Goal: Find specific page/section: Find specific page/section

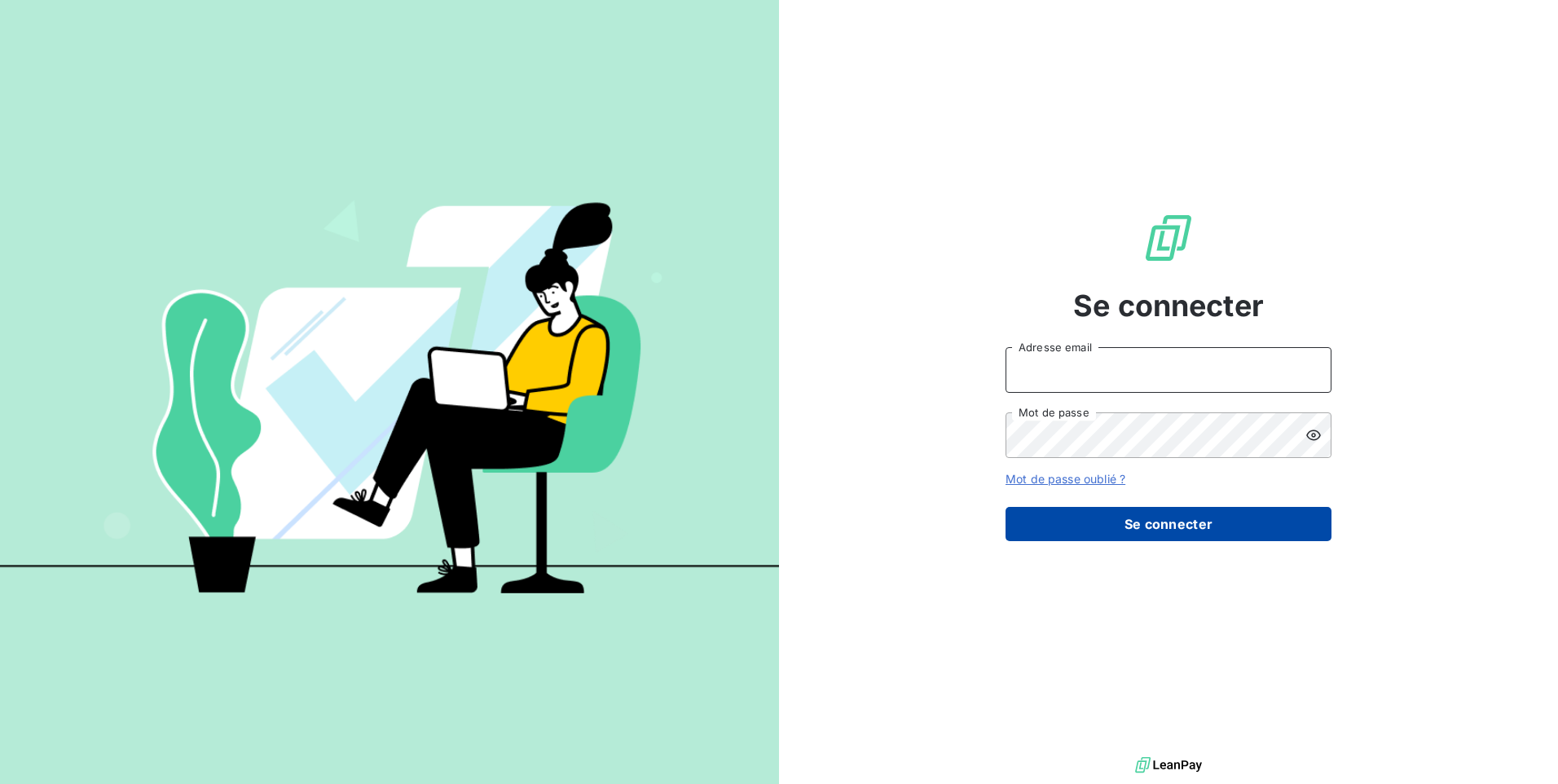
type input "[PERSON_NAME][EMAIL_ADDRESS][DOMAIN_NAME]"
click at [1210, 527] on button "Se connecter" at bounding box center [1168, 524] width 325 height 34
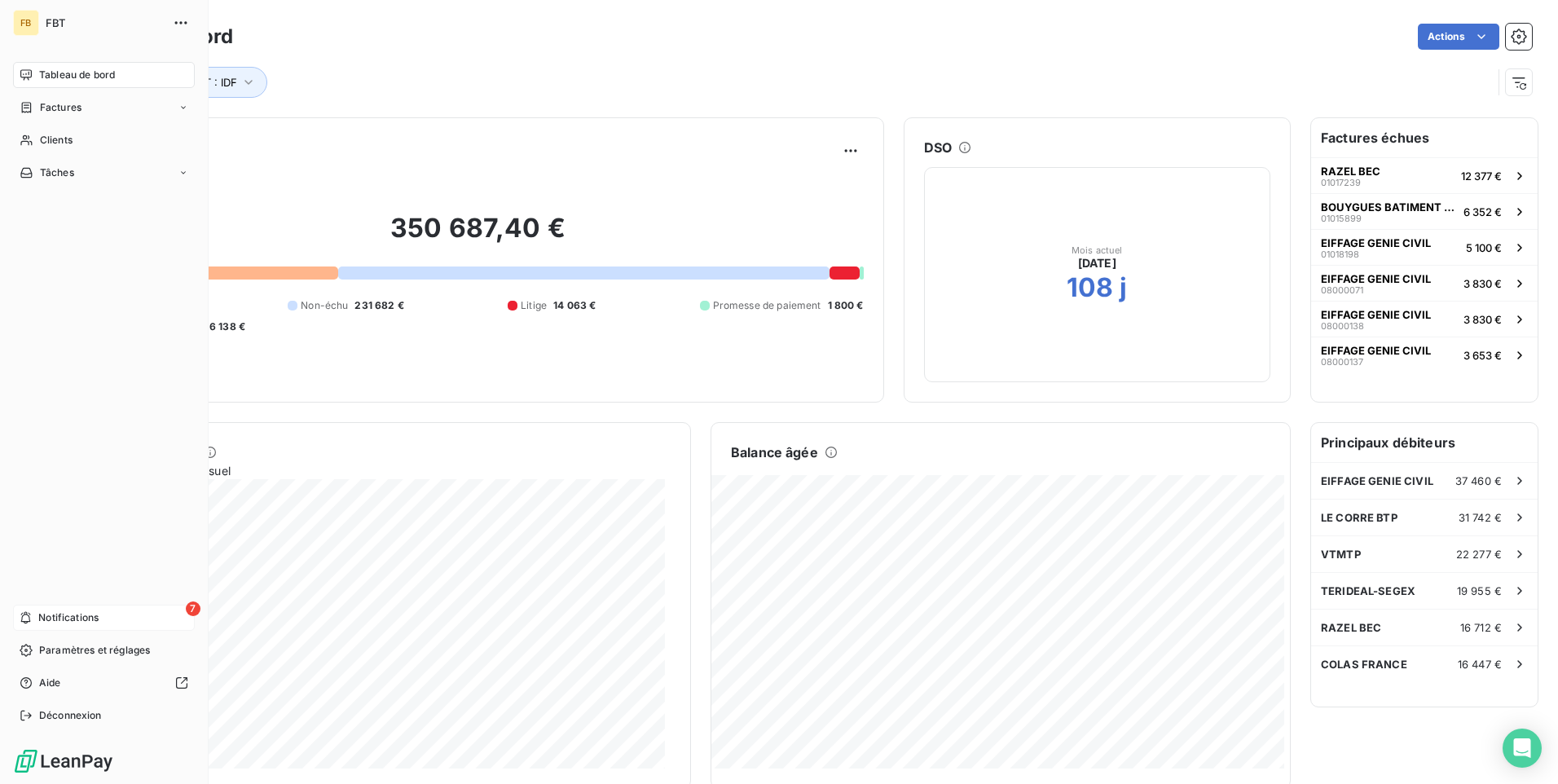
click at [31, 617] on icon at bounding box center [26, 617] width 12 height 13
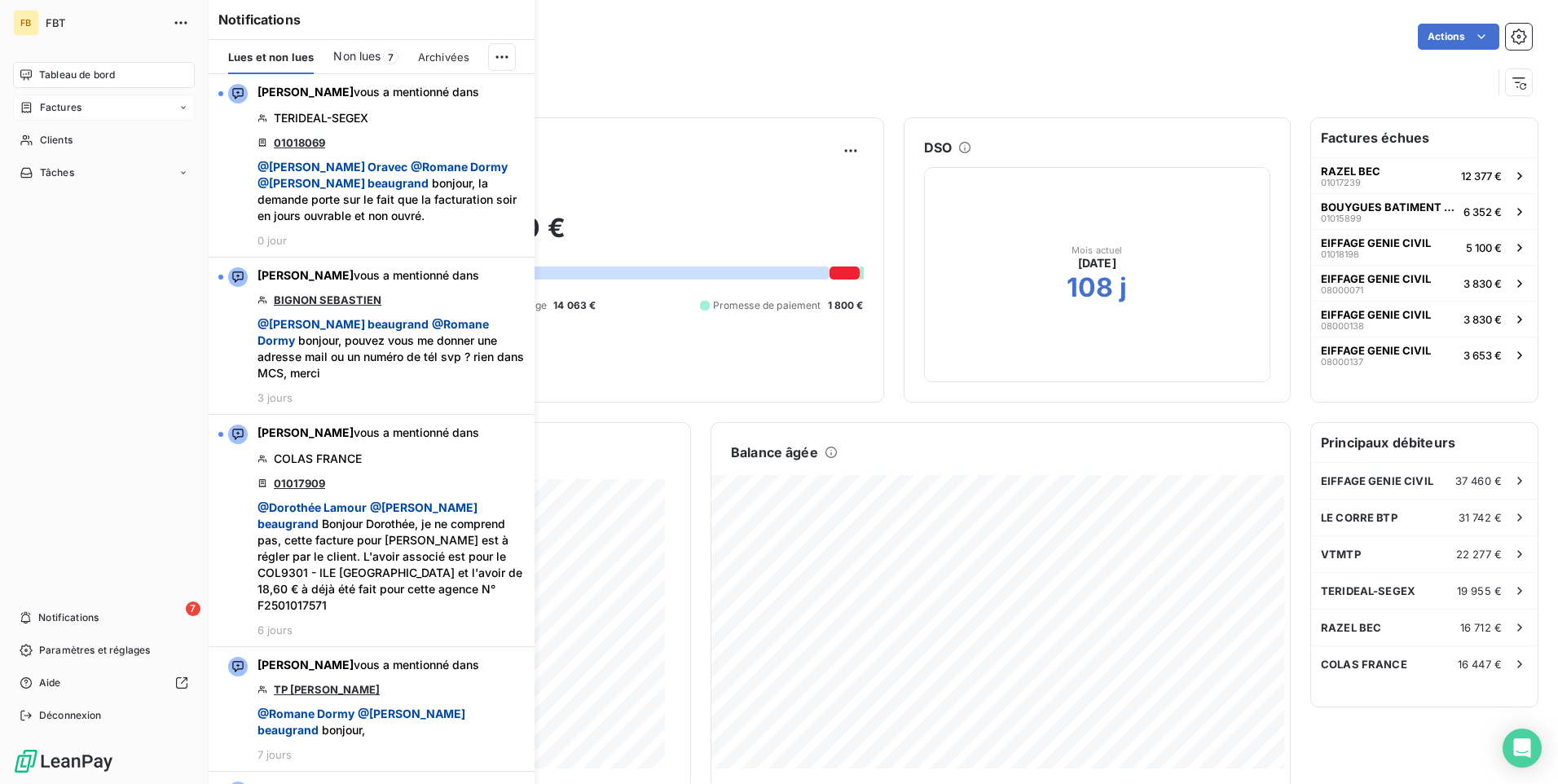
click at [44, 107] on span "Factures" at bounding box center [61, 107] width 42 height 15
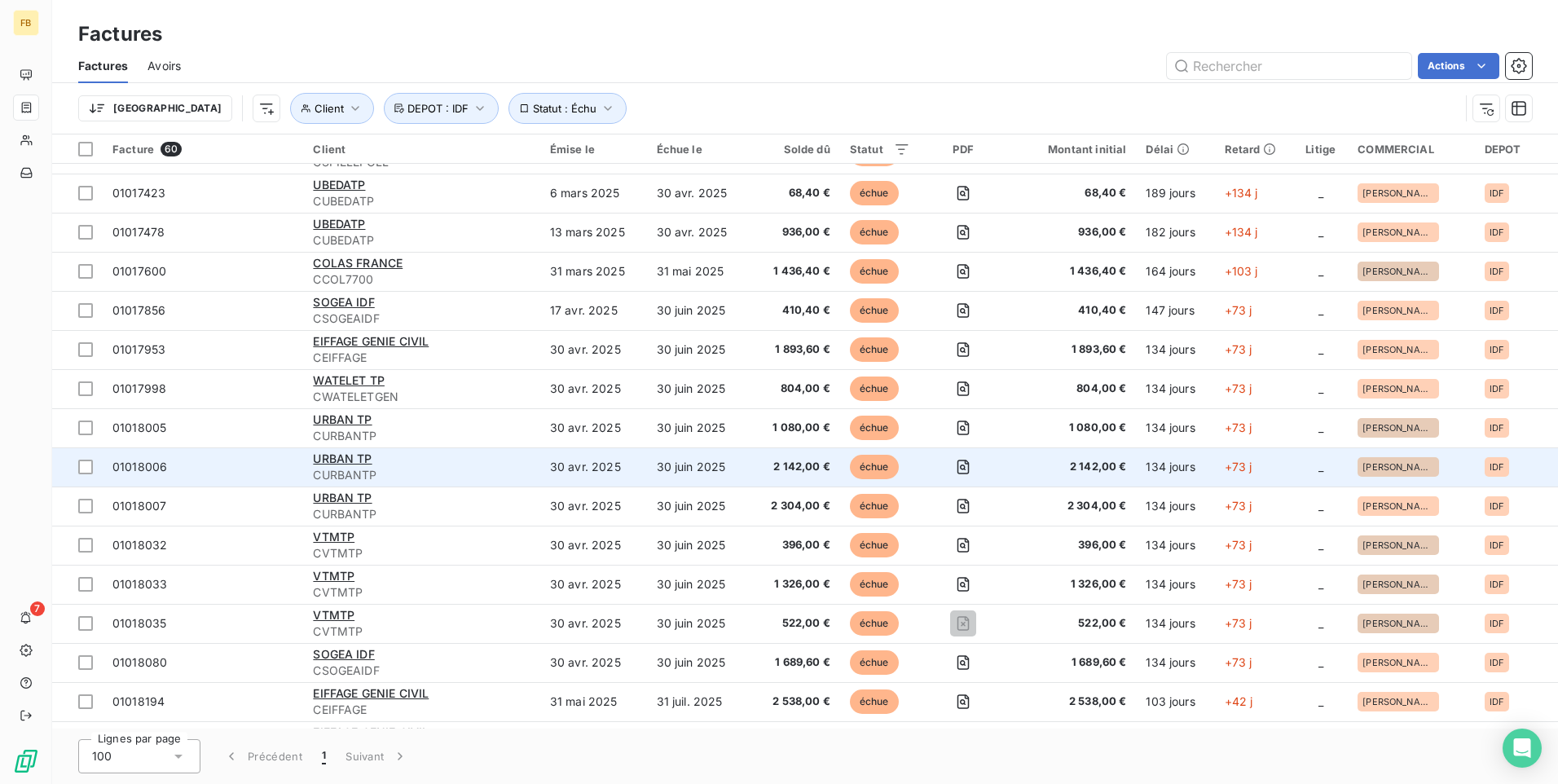
scroll to position [815, 0]
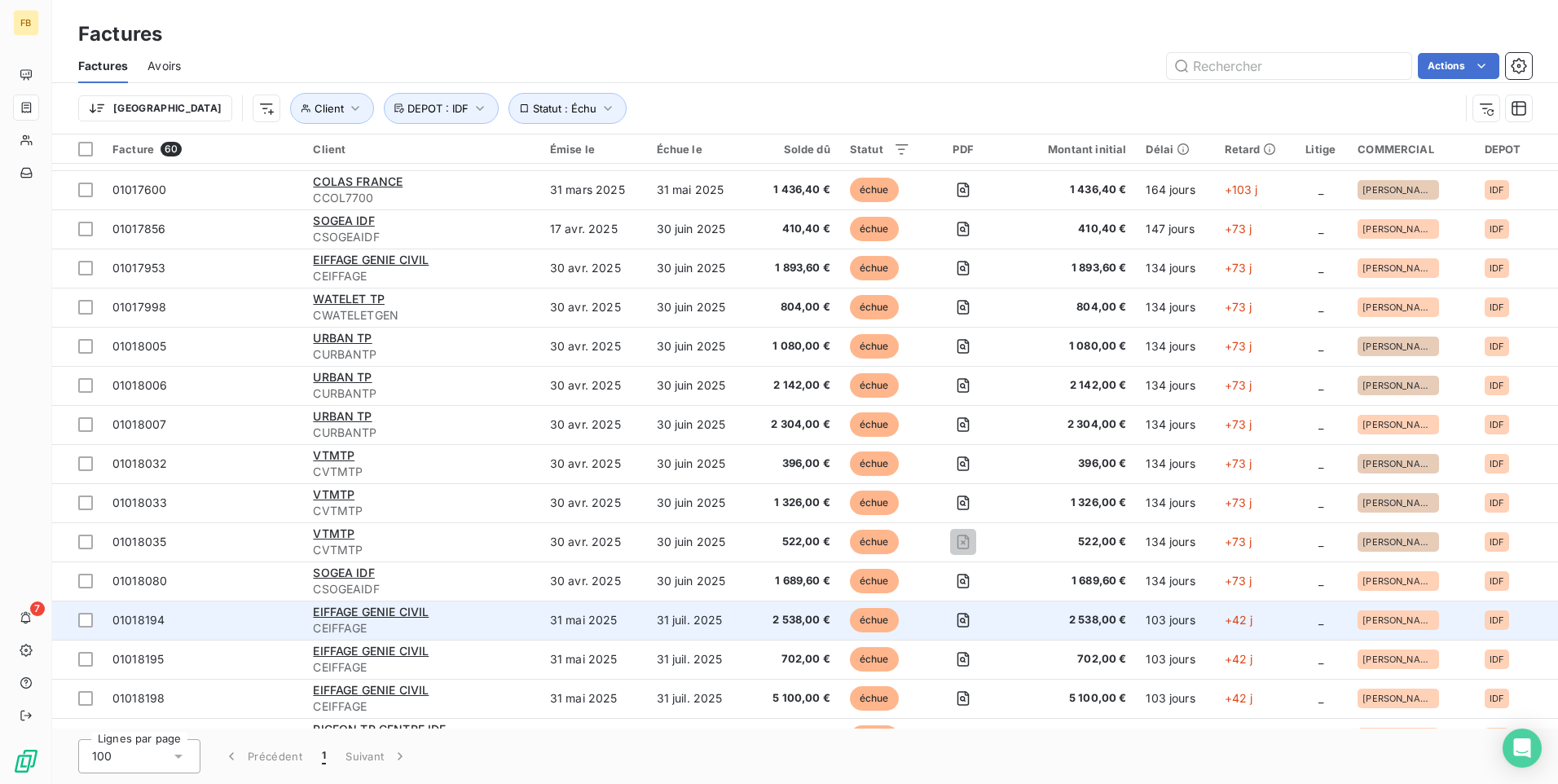
click at [453, 628] on span "CEIFFAGE" at bounding box center [421, 628] width 217 height 16
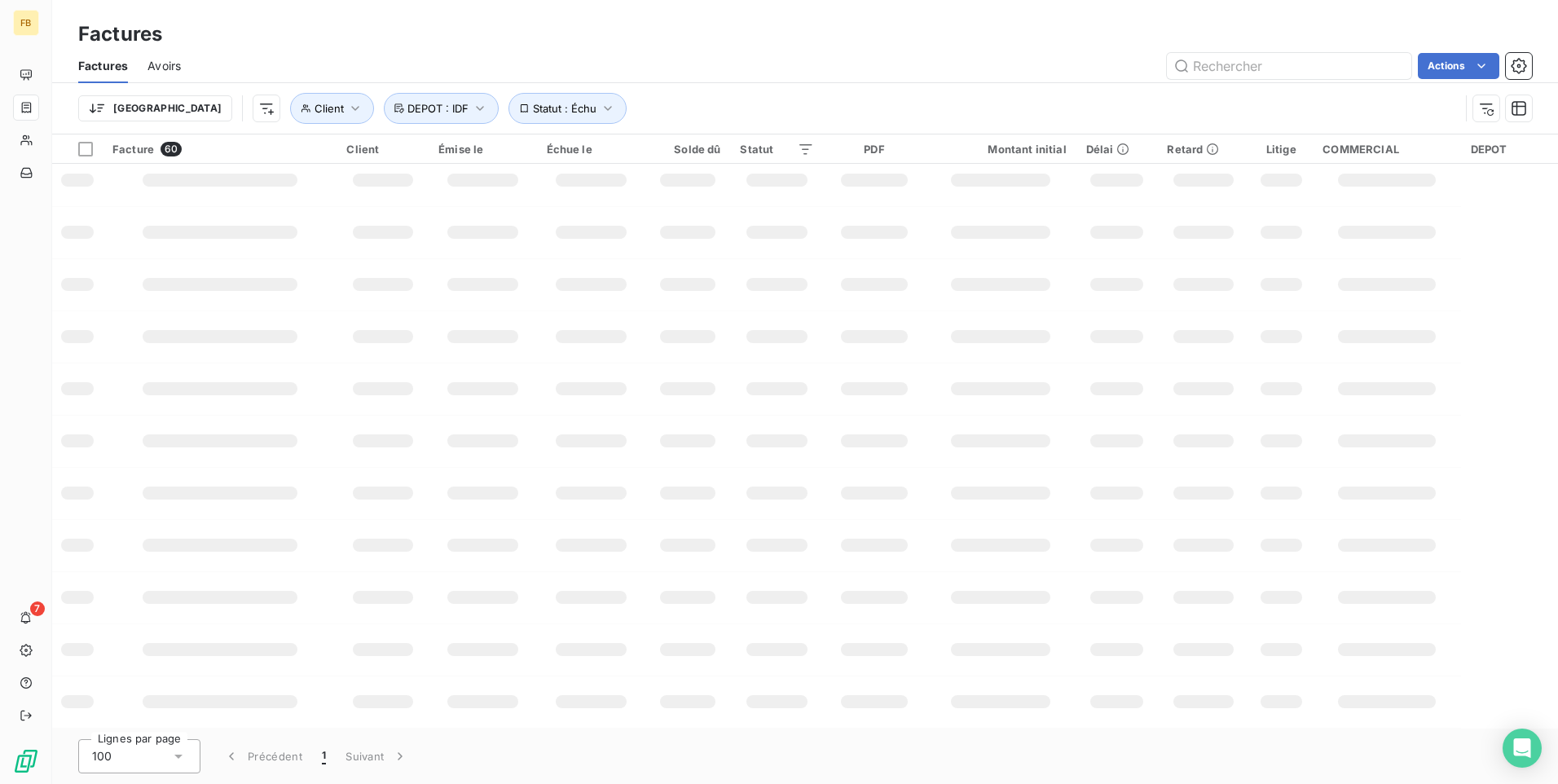
scroll to position [219, 0]
click at [600, 106] on icon "button" at bounding box center [607, 108] width 16 height 16
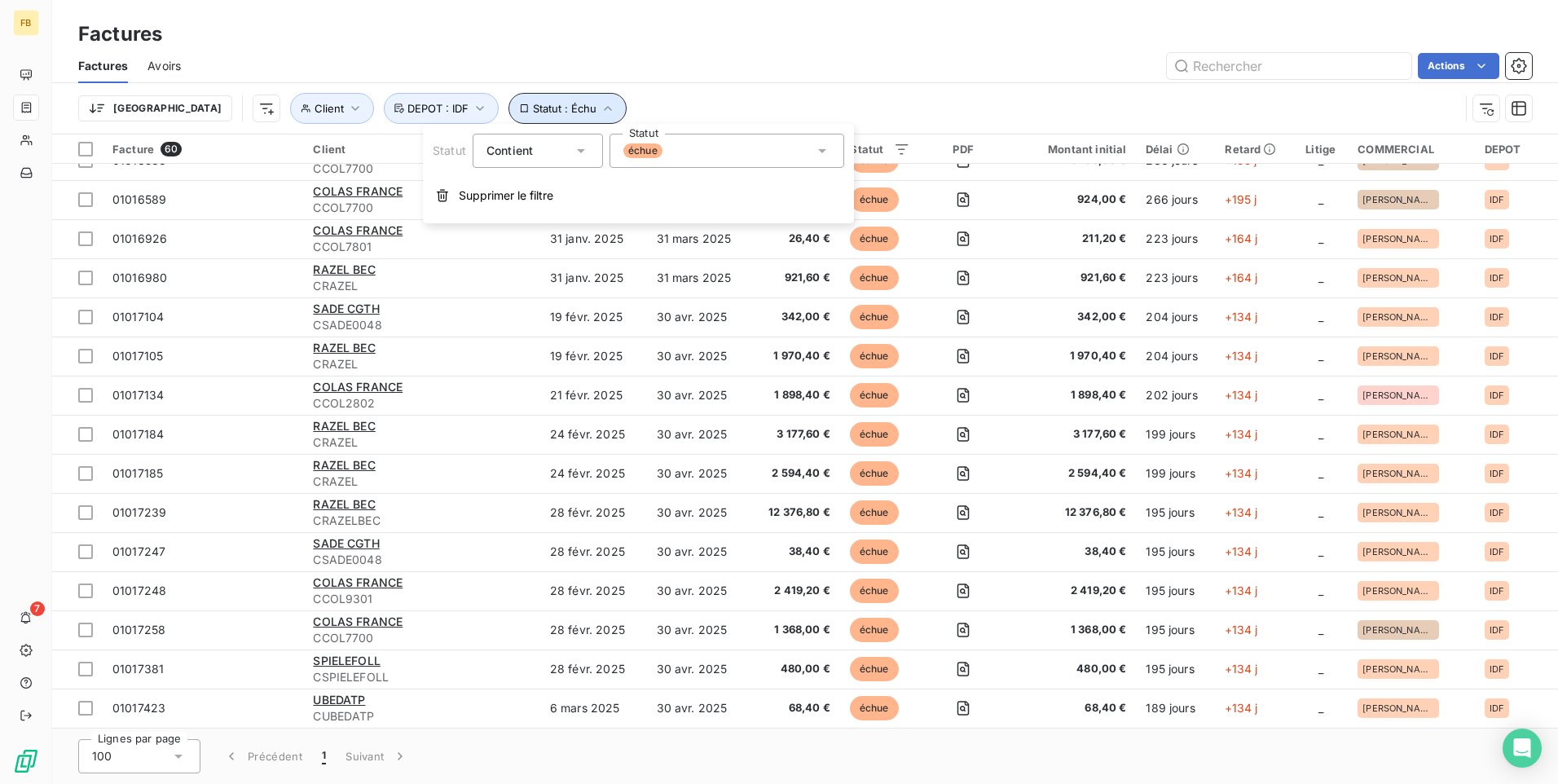
scroll to position [1619, 0]
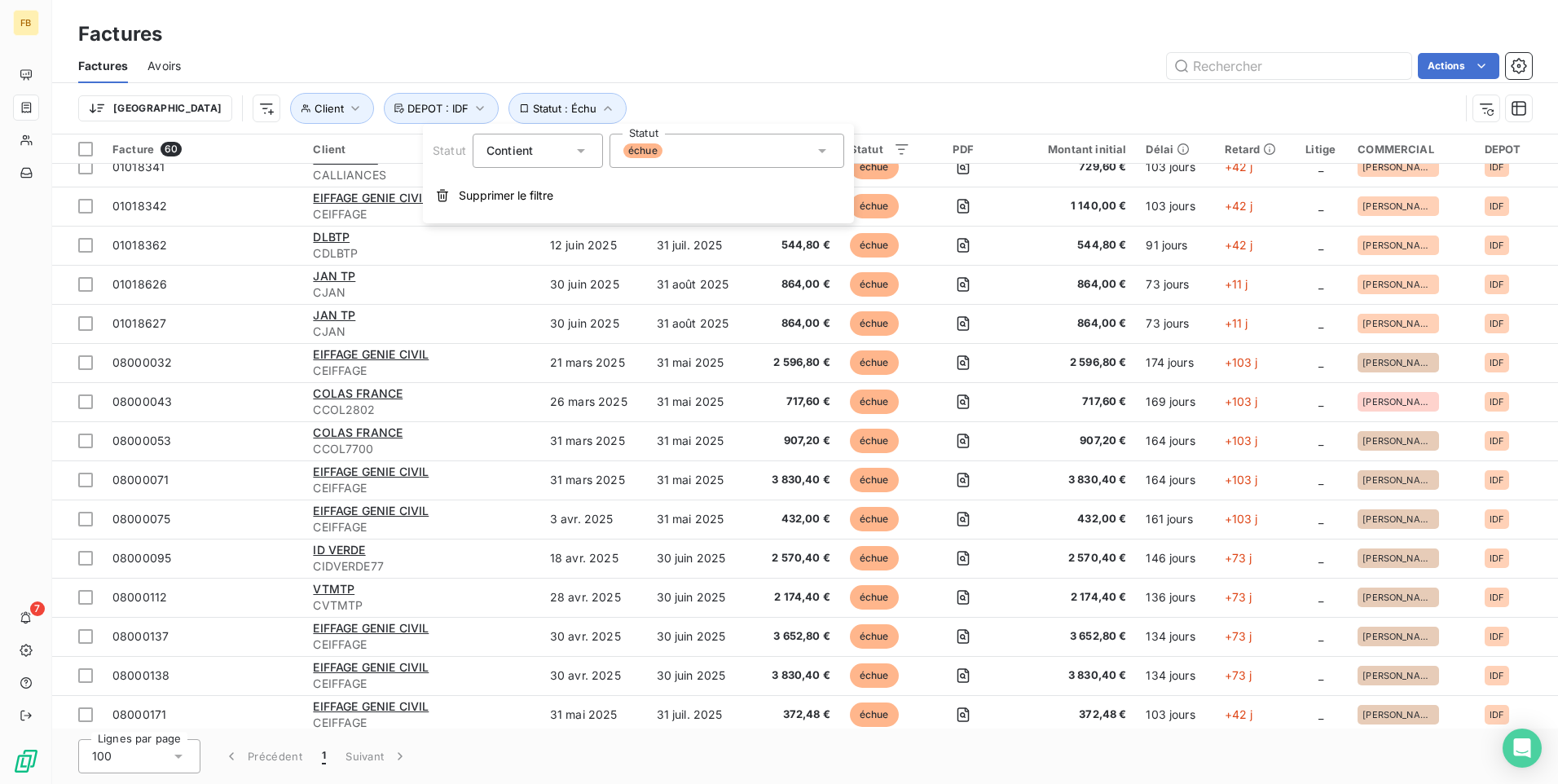
click at [823, 152] on icon at bounding box center [822, 150] width 16 height 16
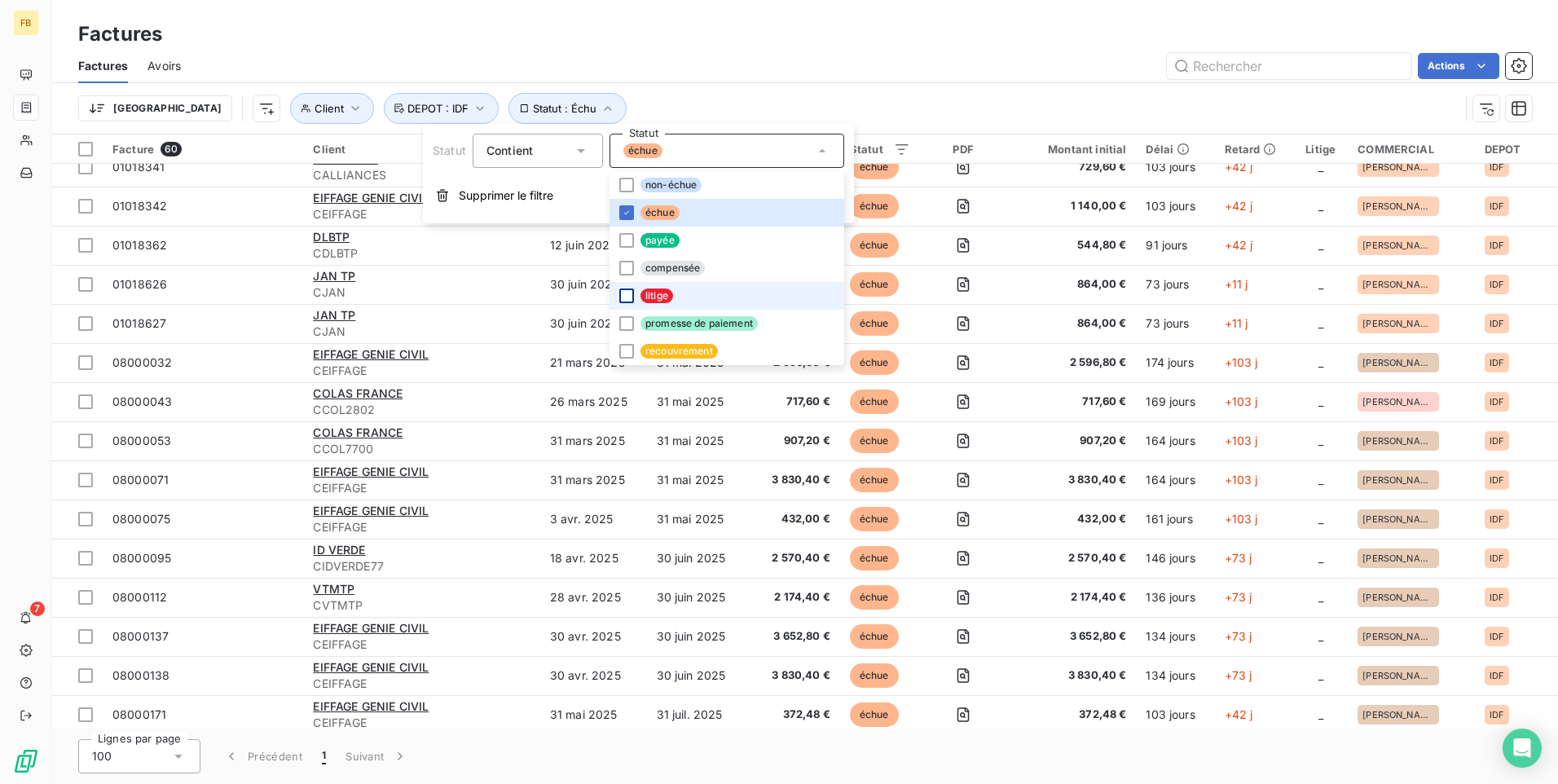
click at [628, 294] on div at bounding box center [626, 295] width 15 height 15
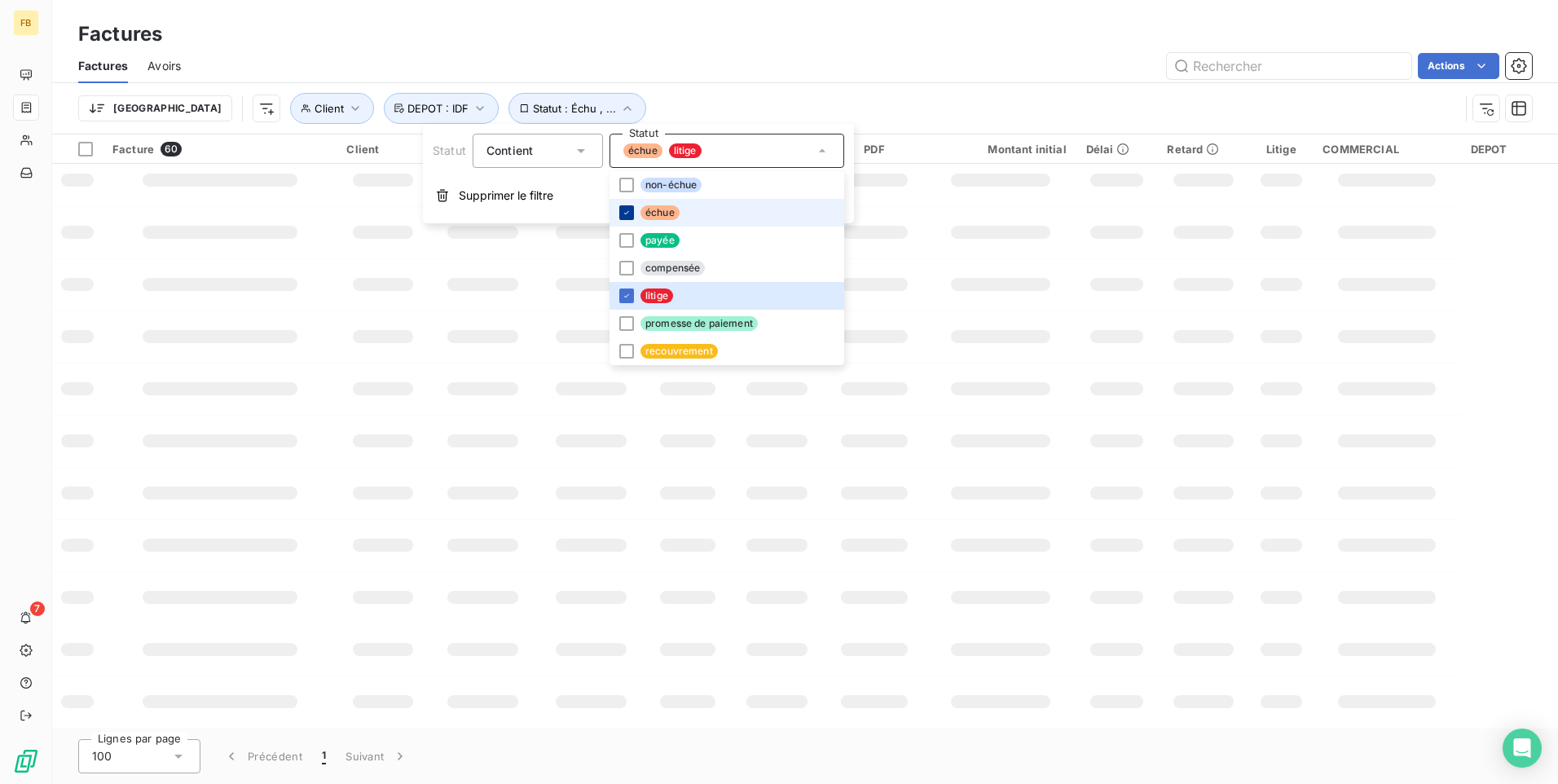
click at [626, 207] on div at bounding box center [626, 212] width 15 height 15
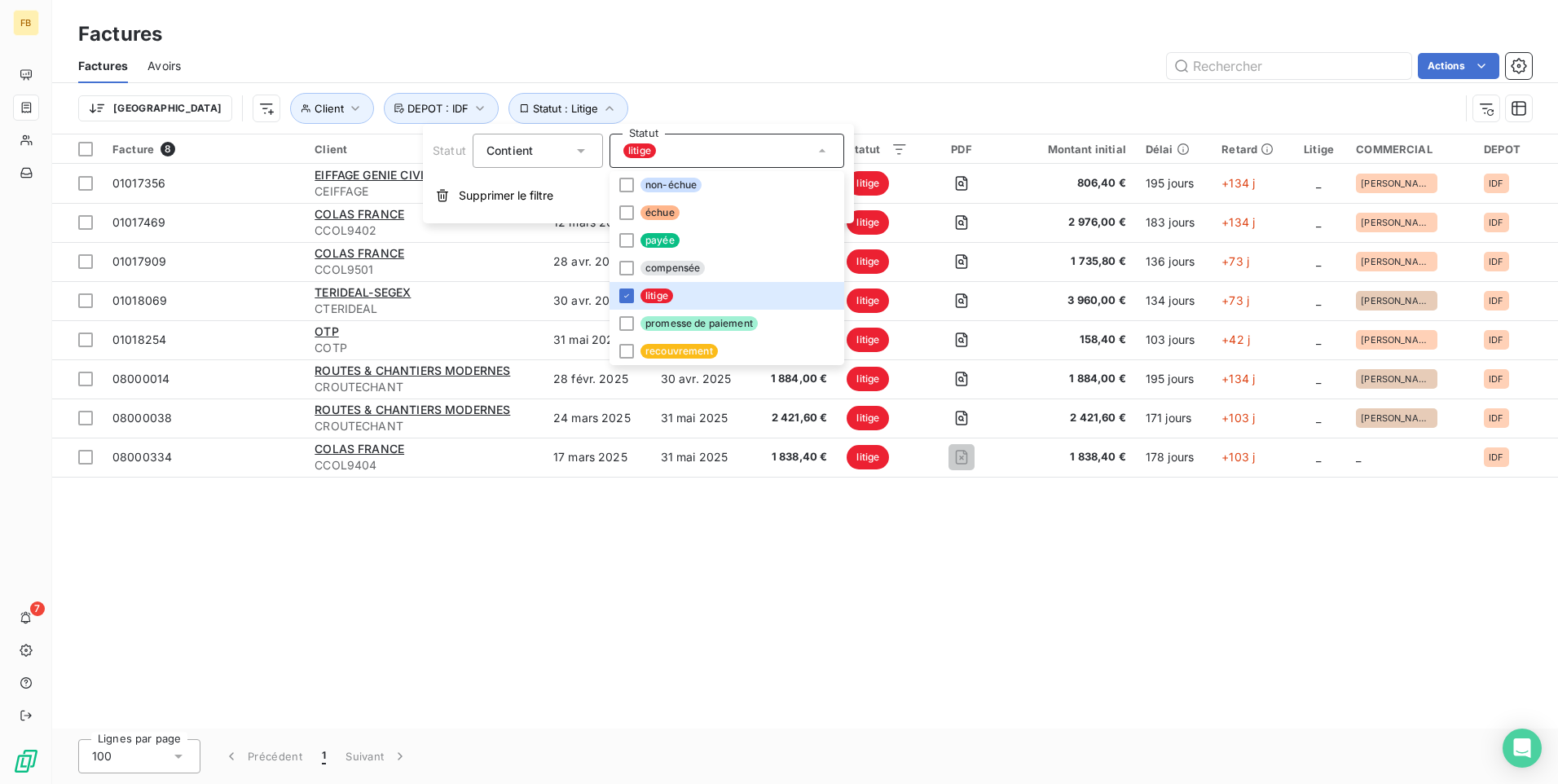
click at [838, 59] on div "Actions" at bounding box center [866, 66] width 1331 height 26
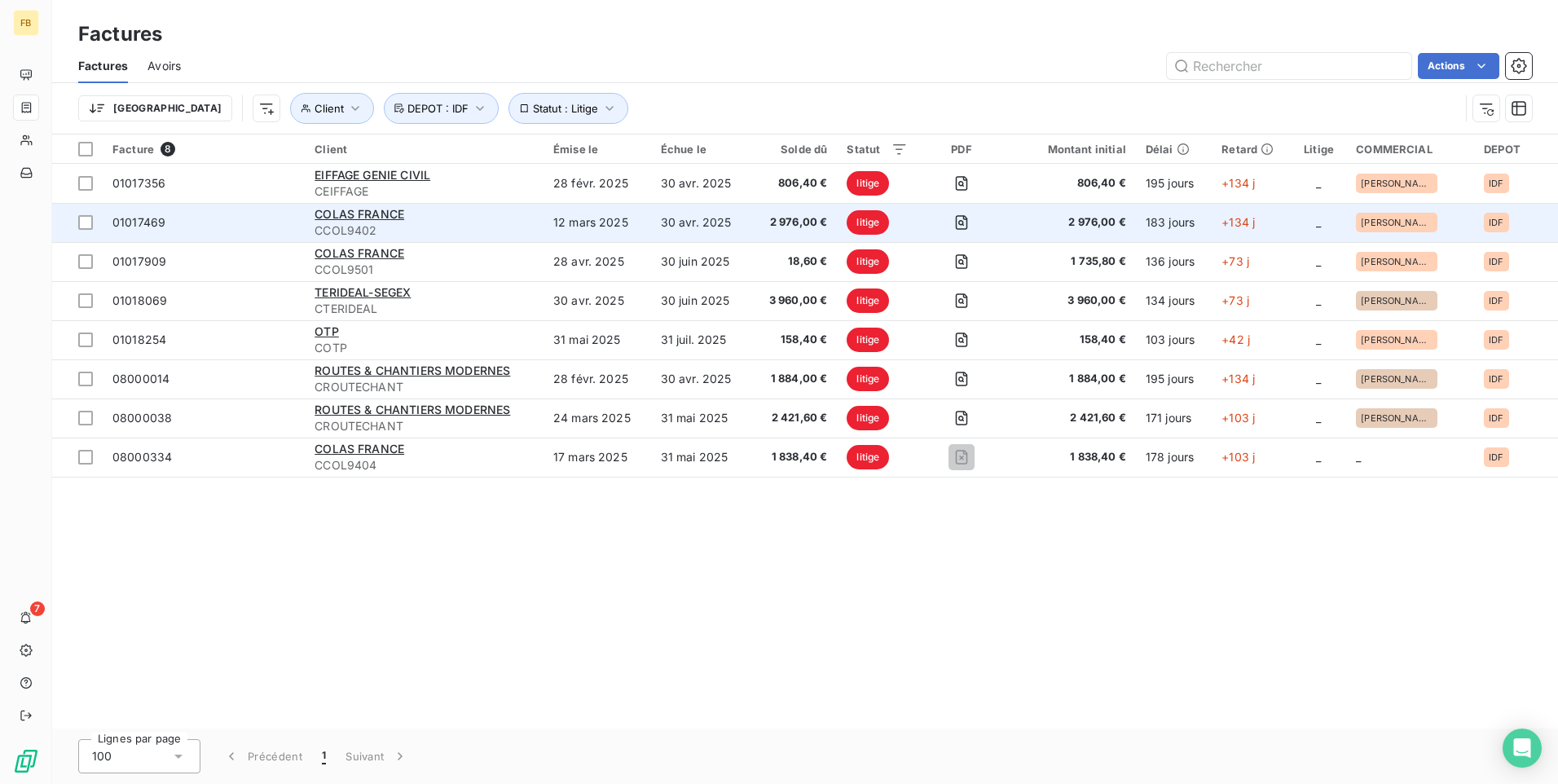
click at [415, 225] on span "CCOL9402" at bounding box center [424, 230] width 220 height 16
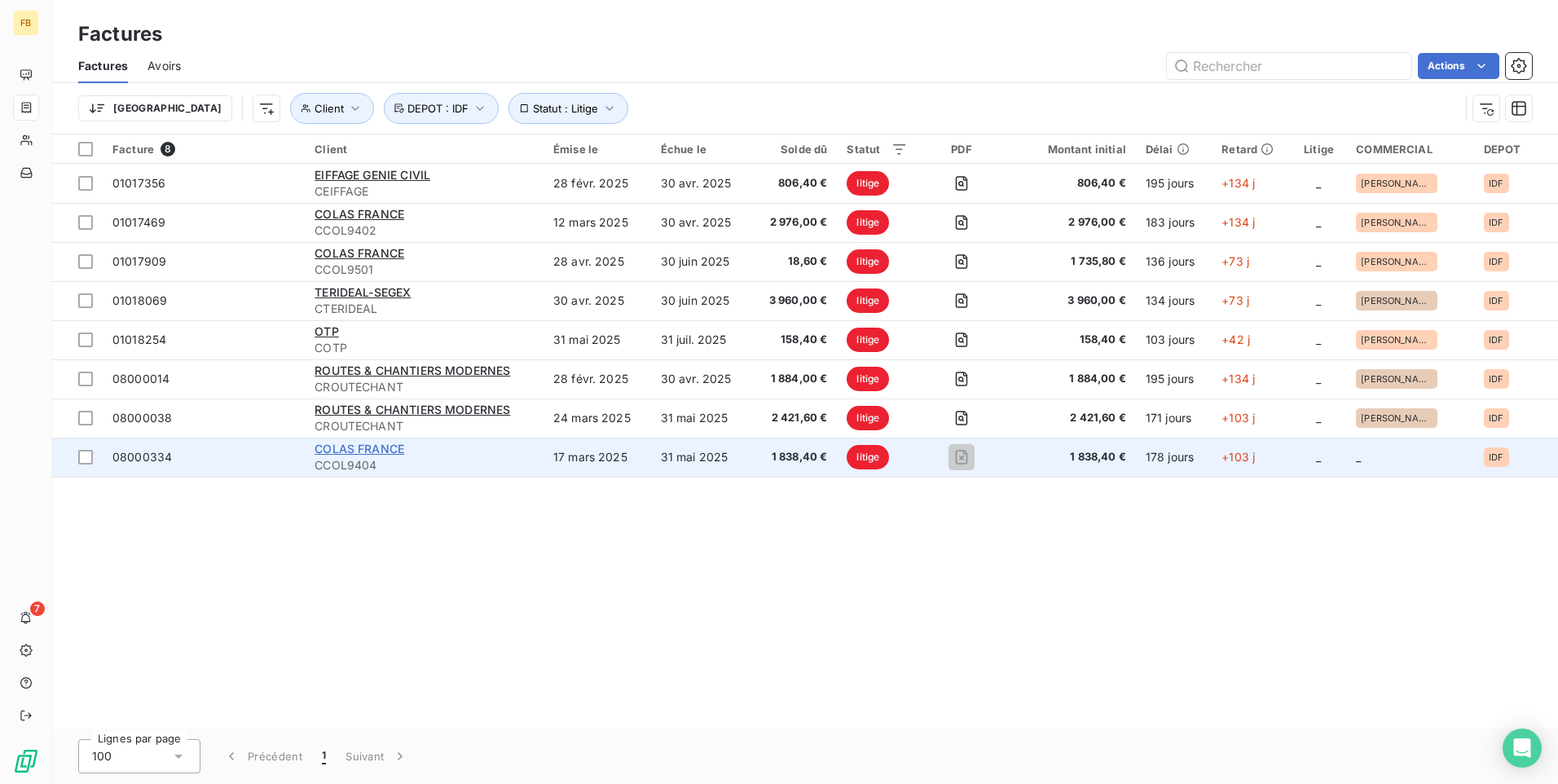
click at [360, 450] on span "COLAS FRANCE" at bounding box center [359, 448] width 90 height 14
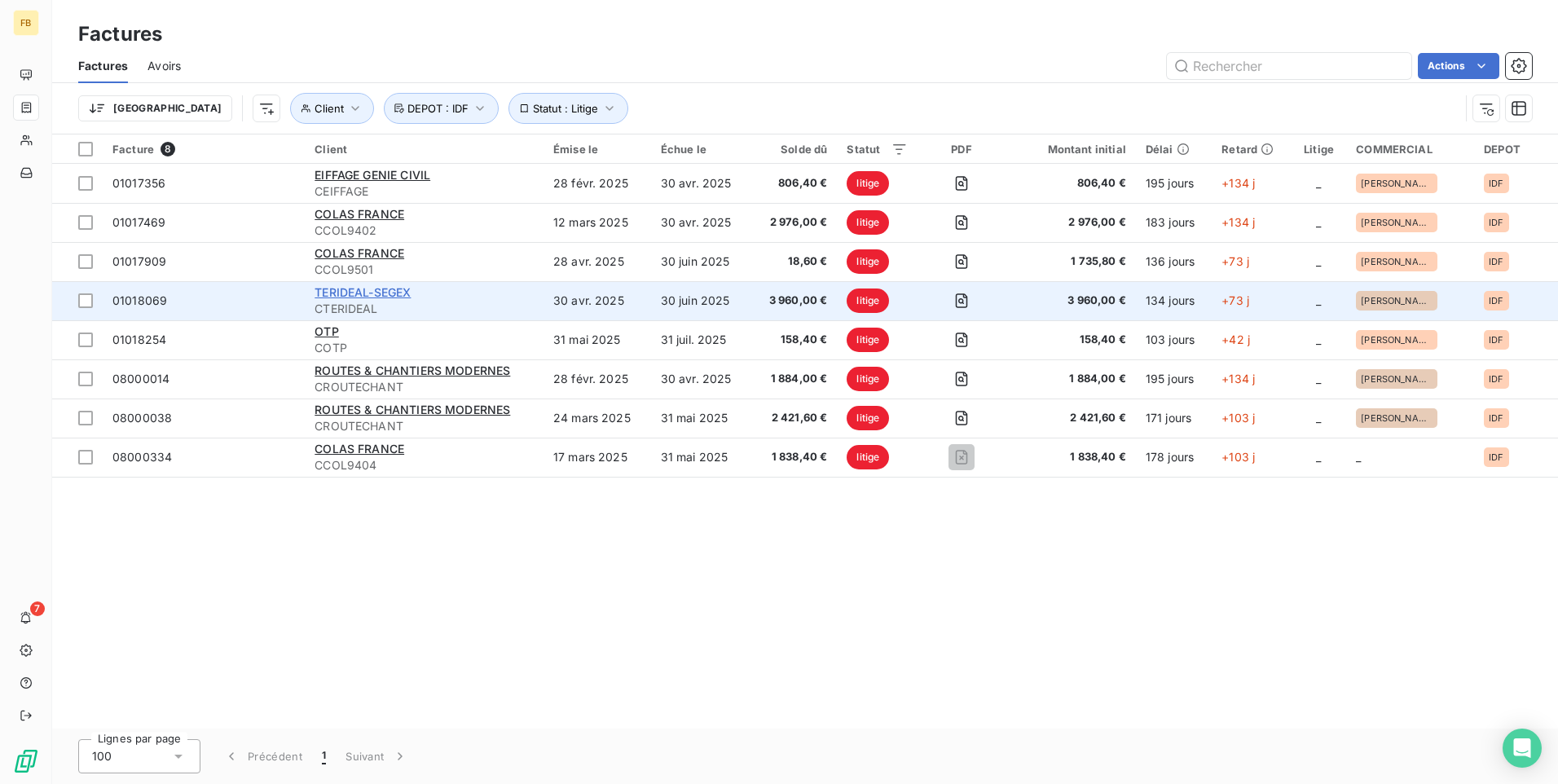
click at [384, 295] on span "TERIDEAL-SEGEX" at bounding box center [362, 292] width 97 height 14
